Goal: Task Accomplishment & Management: Use online tool/utility

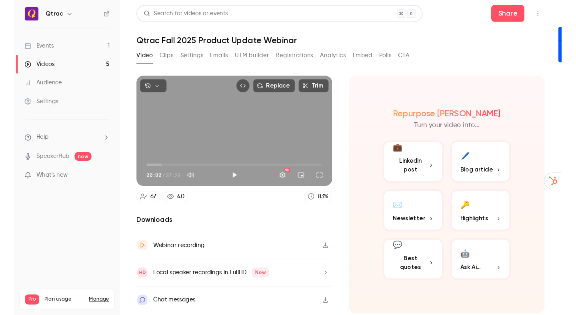
scroll to position [81, 0]
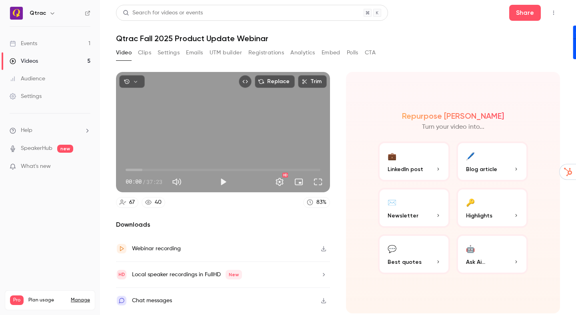
drag, startPoint x: 357, startPoint y: 215, endPoint x: 383, endPoint y: 186, distance: 39.1
click at [358, 214] on div "Repurpose Ai Turn your video into... 💼 LinkedIn post 🖊️ Blog article ✉️ Newslet…" at bounding box center [453, 193] width 214 height 242
click at [416, 170] on span "LinkedIn post" at bounding box center [406, 169] width 36 height 8
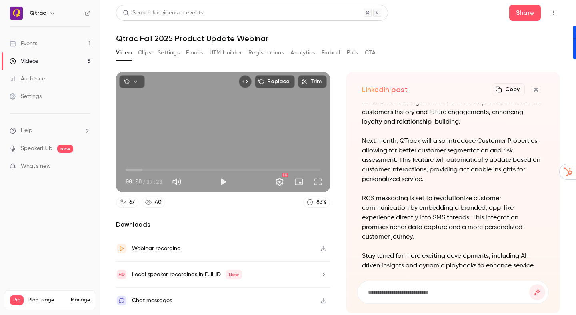
scroll to position [0, 0]
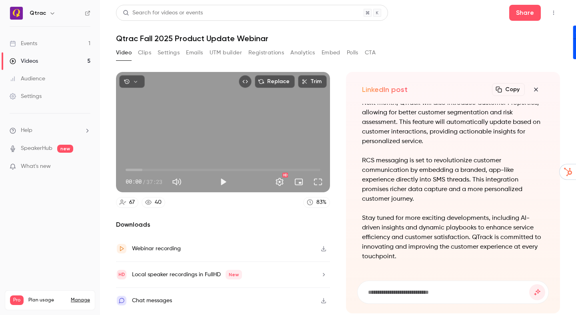
click at [519, 89] on icon "button" at bounding box center [536, 89] width 10 height 6
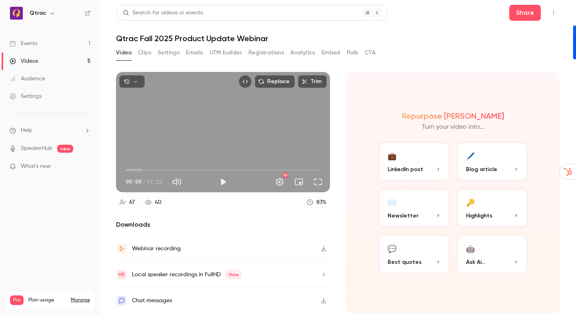
click at [491, 208] on button "🔑 Highlights" at bounding box center [492, 208] width 72 height 40
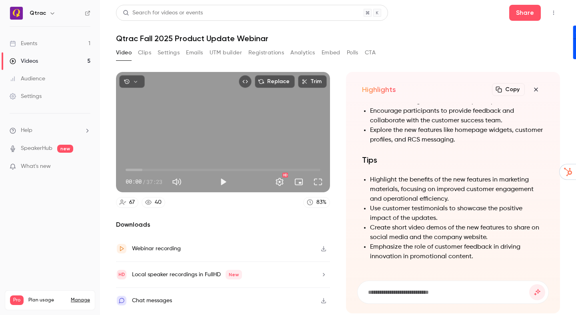
click at [519, 89] on icon "button" at bounding box center [536, 90] width 4 height 4
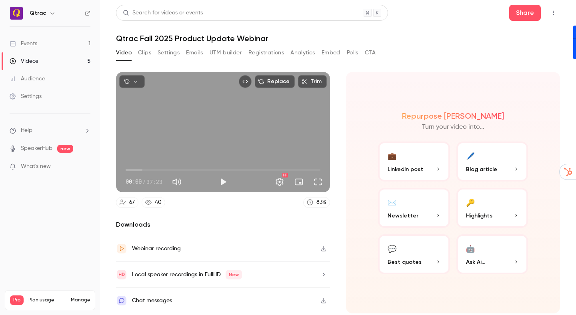
click at [519, 36] on h1 "Qtrac Fall 2025 Product Update Webinar" at bounding box center [338, 39] width 444 height 10
click at [142, 54] on button "Clips" at bounding box center [144, 52] width 13 height 13
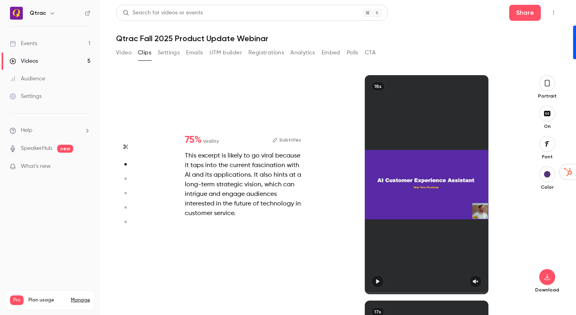
type input "*"
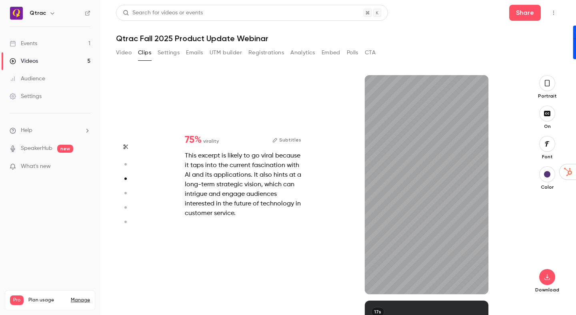
scroll to position [451, 0]
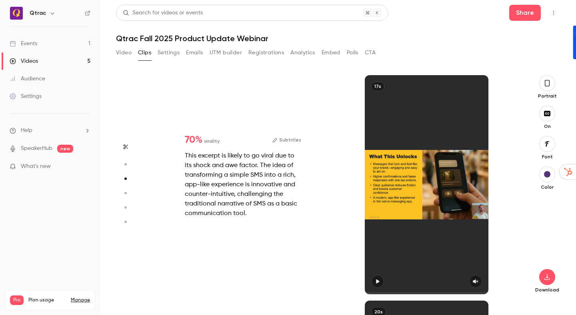
type input "*"
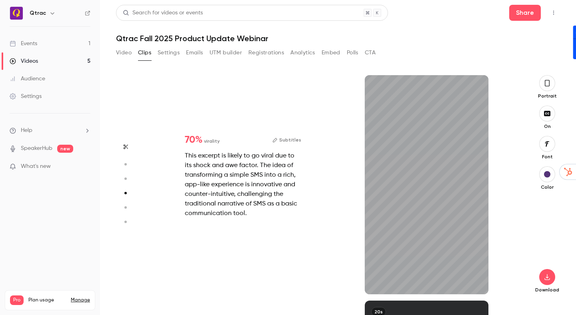
scroll to position [677, 0]
type input "*"
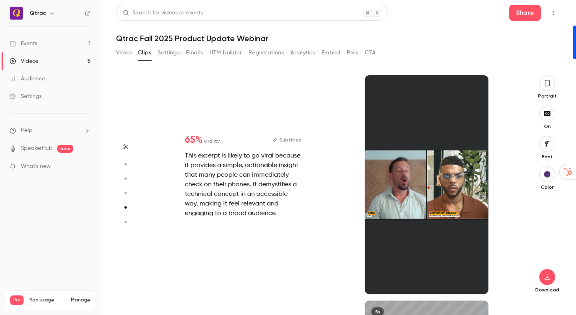
scroll to position [902, 0]
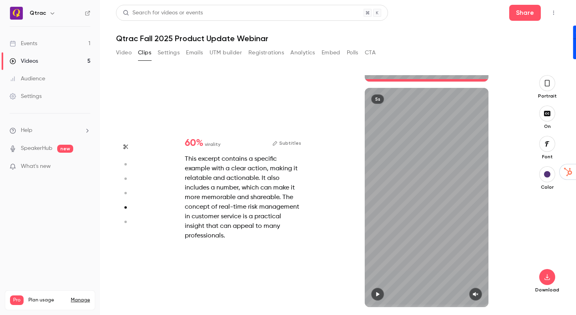
type input "*"
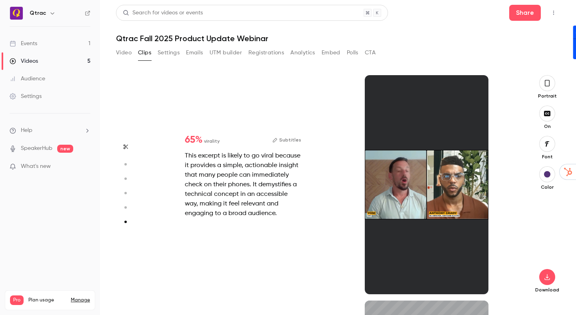
type input "*"
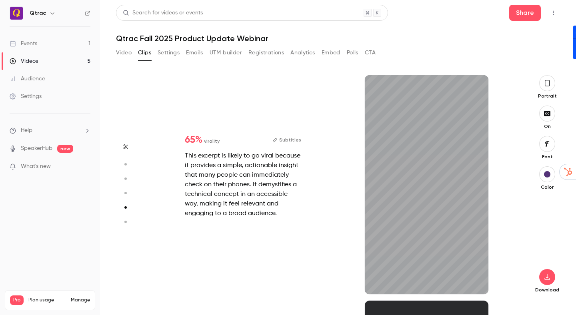
scroll to position [902, 0]
type input "*"
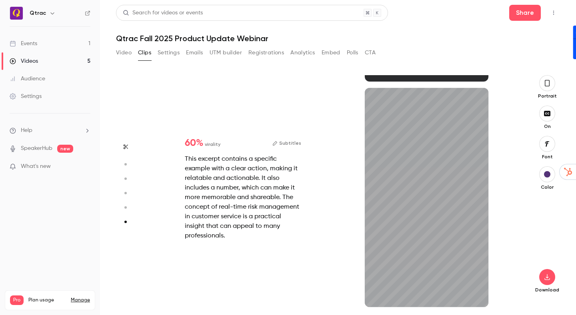
scroll to position [1115, 0]
type input "*"
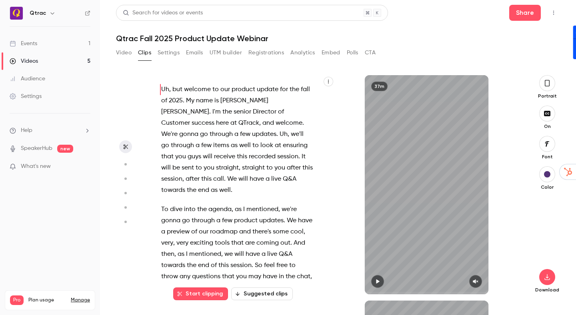
scroll to position [0, 0]
click at [263, 296] on button "Suggested clips" at bounding box center [262, 294] width 62 height 13
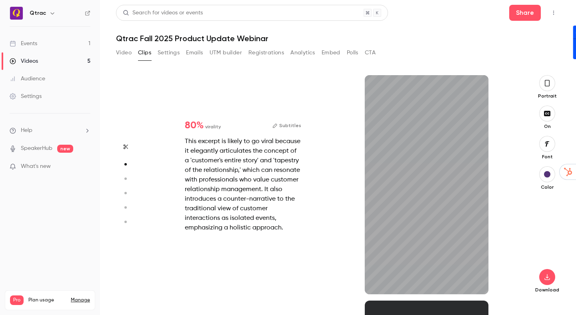
scroll to position [226, 0]
type input "*"
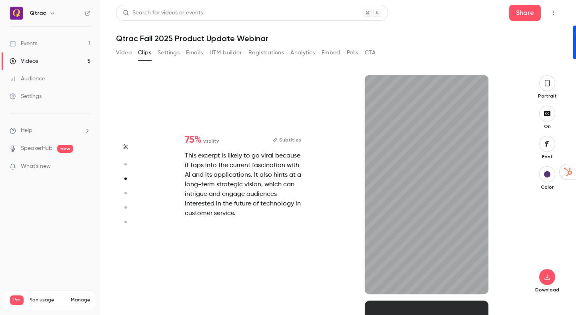
scroll to position [451, 0]
type input "*"
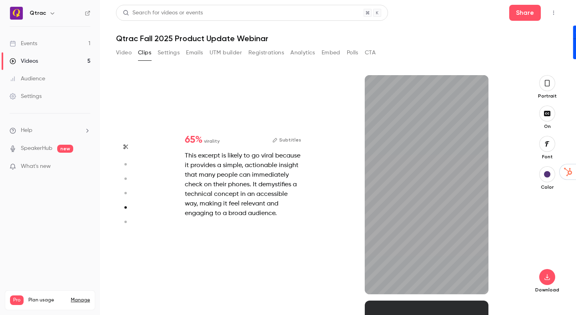
click at [514, 156] on div "20s" at bounding box center [427, 184] width 184 height 219
click at [477, 283] on icon "button" at bounding box center [475, 282] width 6 height 6
click at [377, 280] on icon "button" at bounding box center [377, 282] width 6 height 6
click at [377, 280] on icon "button" at bounding box center [377, 282] width 3 height 4
click at [514, 134] on div "20s" at bounding box center [427, 184] width 184 height 219
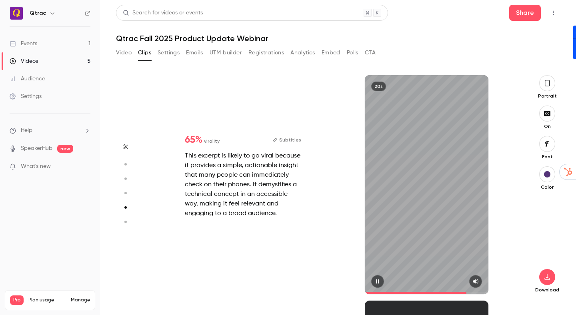
click at [380, 282] on icon "button" at bounding box center [377, 282] width 6 height 6
click at [377, 282] on icon "button" at bounding box center [377, 282] width 6 height 6
type input "*"
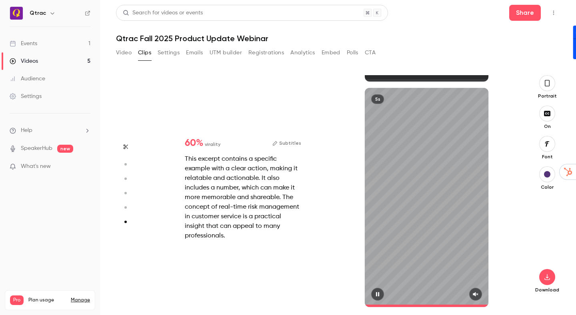
scroll to position [1115, 0]
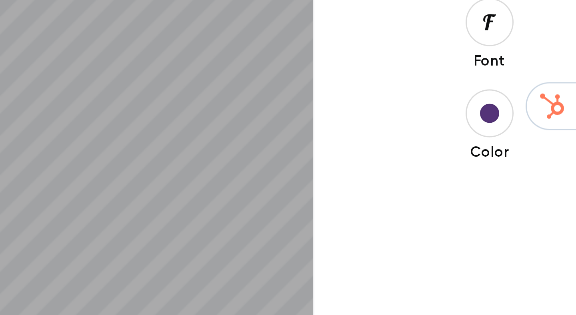
type input "*"
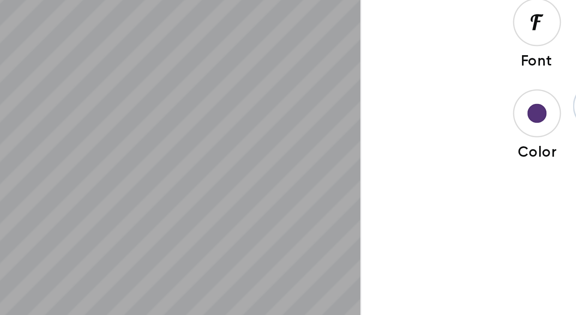
type input "*"
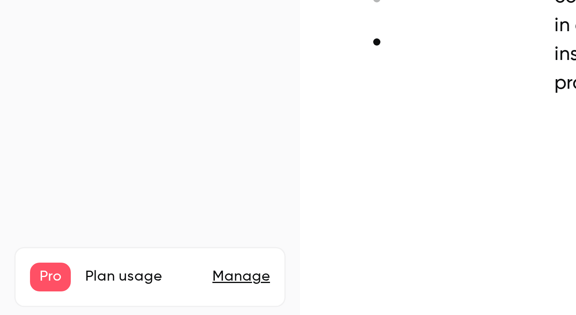
scroll to position [0, 0]
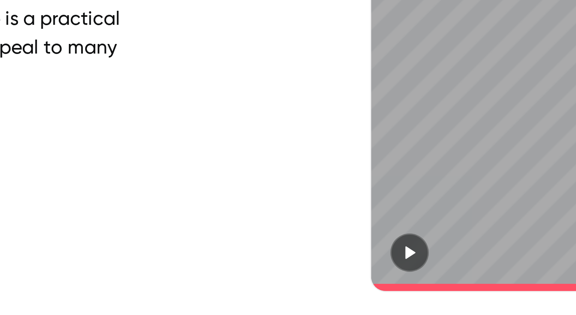
type input "***"
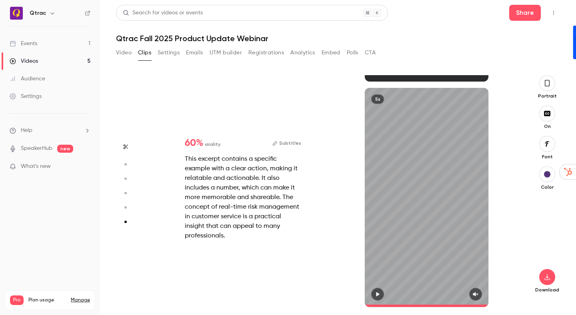
click at [305, 52] on button "Analytics" at bounding box center [302, 52] width 25 height 13
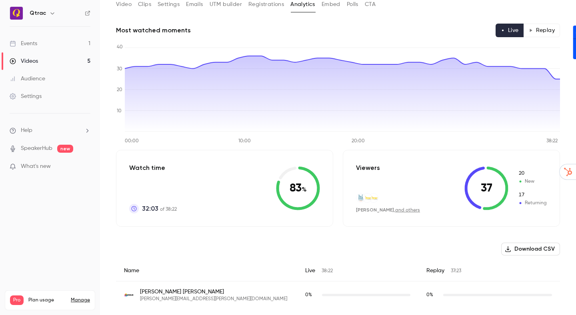
scroll to position [84, 0]
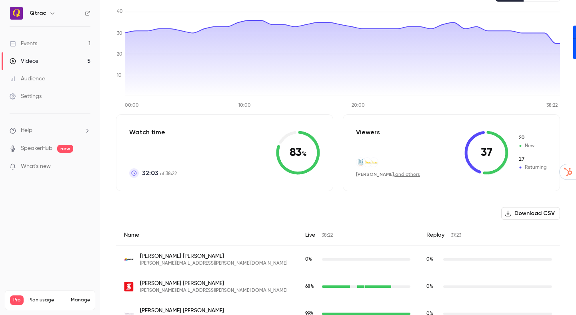
click at [519, 213] on button "Download CSV" at bounding box center [530, 213] width 59 height 13
click at [466, 14] on icon "00:00 10:00 20:00 38:22 0 10 20 30 40" at bounding box center [338, 58] width 444 height 100
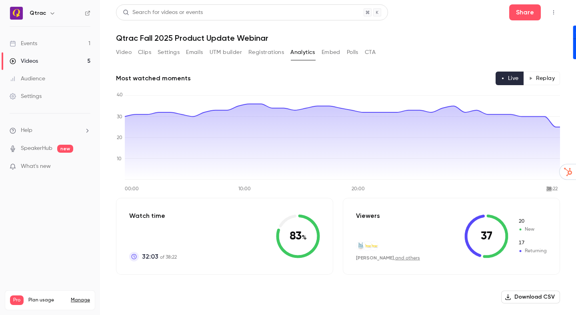
scroll to position [0, 0]
click at [433, 77] on div "Most watched moments Live Replay" at bounding box center [338, 79] width 444 height 14
